Goal: Task Accomplishment & Management: Complete application form

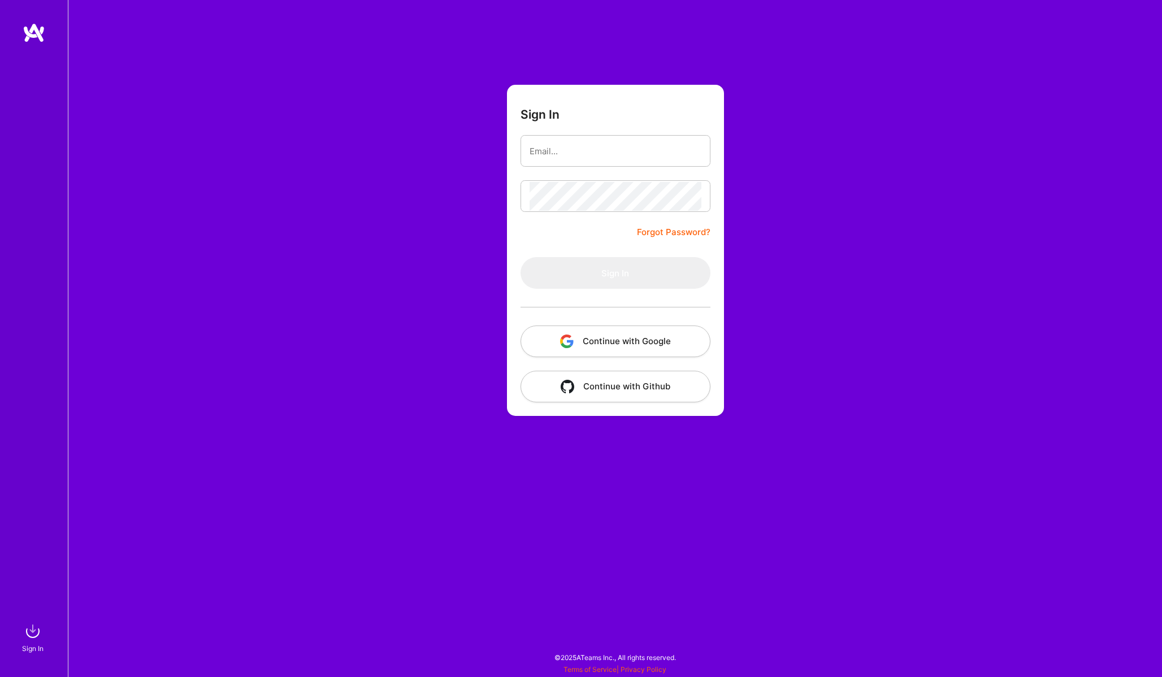
click at [580, 343] on button "Continue with Google" at bounding box center [616, 342] width 190 height 32
